Goal: Task Accomplishment & Management: Manage account settings

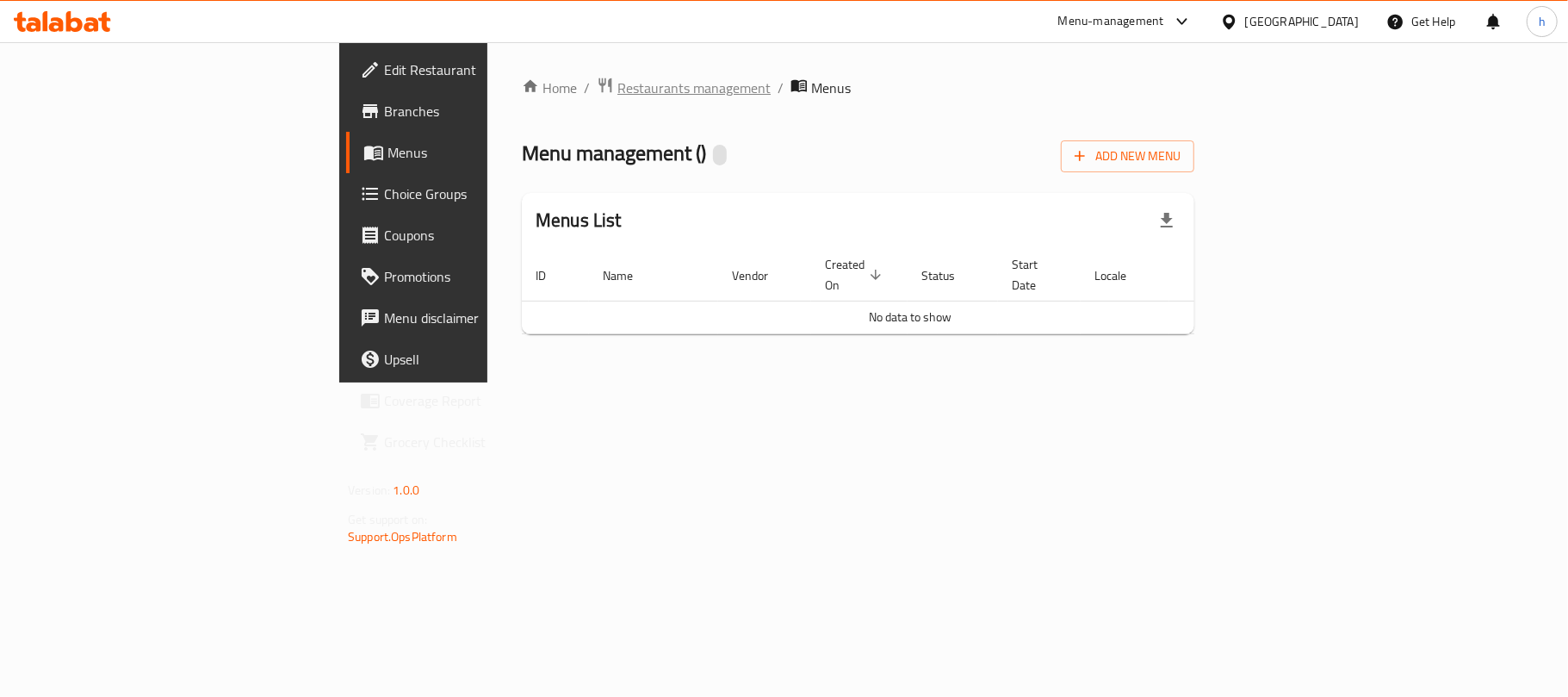
click at [617, 90] on span "Restaurants management" at bounding box center [694, 87] width 153 height 20
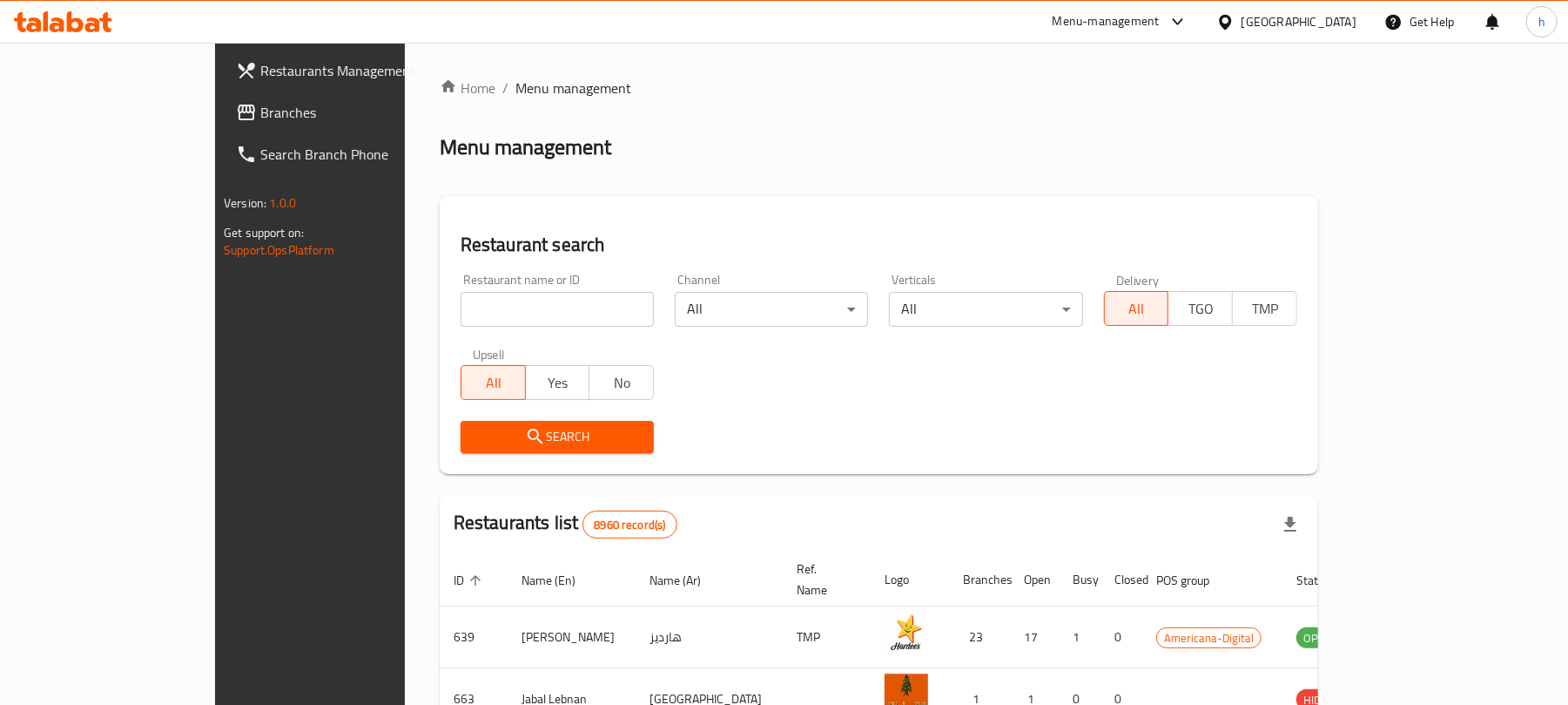
click at [260, 120] on span "Branches" at bounding box center [361, 112] width 203 height 21
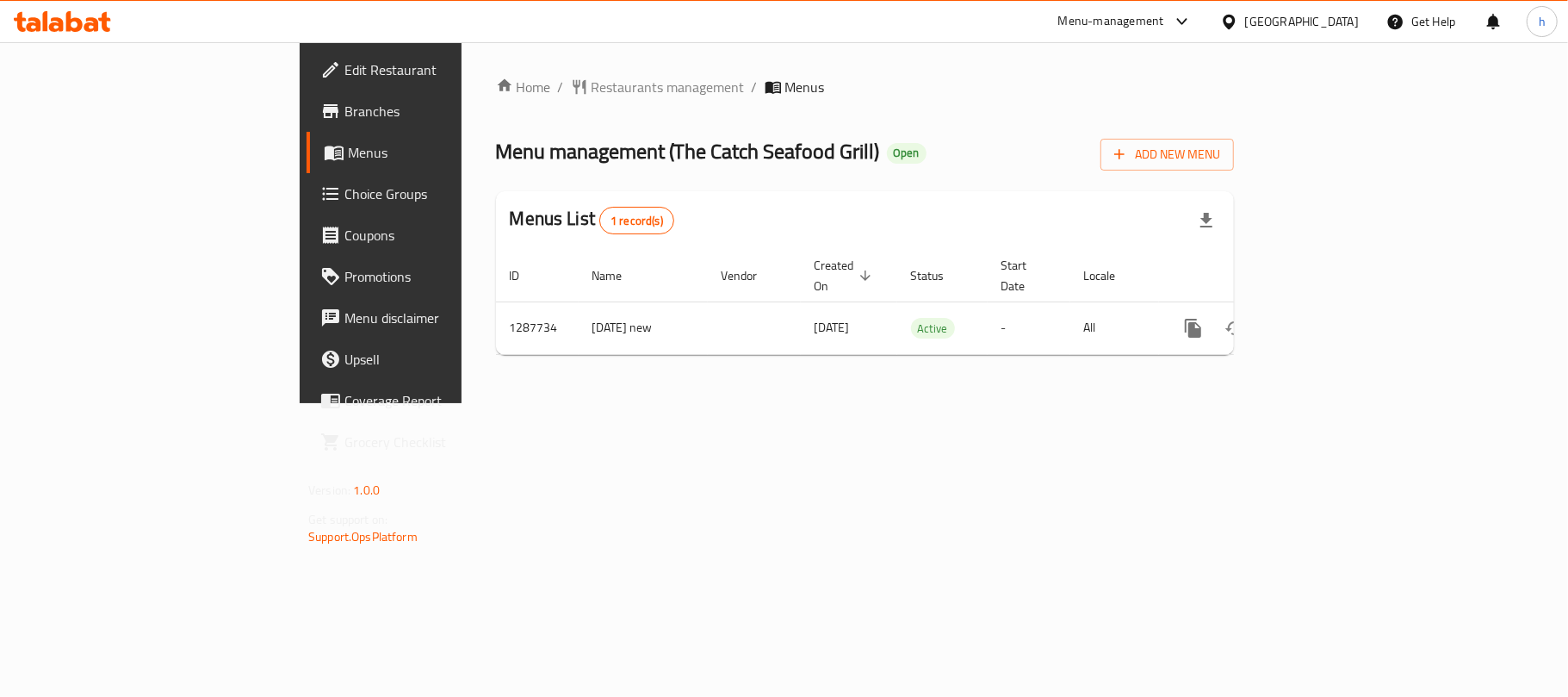
click at [849, 403] on div "Home / Restaurants management / Menus Menu management ( The Catch Seafood Grill…" at bounding box center [866, 222] width 807 height 361
click at [878, 132] on div "Menu management ( The Catch Seafood Grill ) Open Add New Menu" at bounding box center [865, 151] width 738 height 39
